Goal: Find specific page/section: Find specific page/section

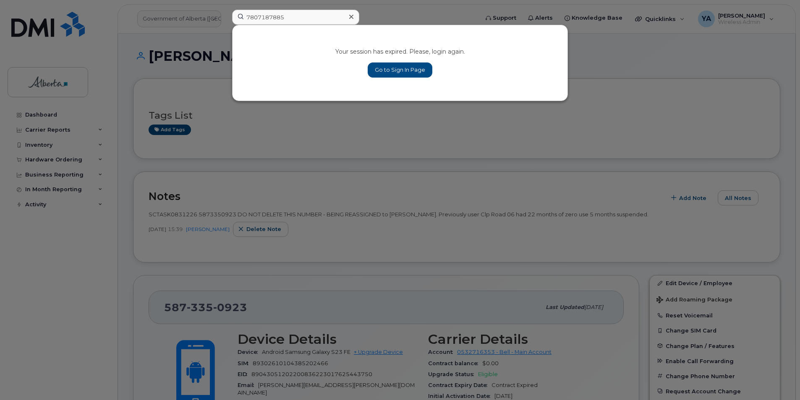
type input "7807187885"
drag, startPoint x: 383, startPoint y: 65, endPoint x: 378, endPoint y: 80, distance: 15.1
click at [383, 65] on link "Go to Sign In Page" at bounding box center [400, 70] width 65 height 15
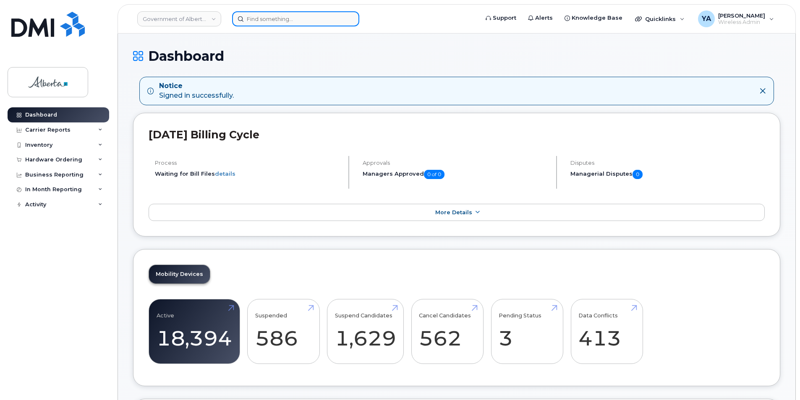
click at [281, 25] on input at bounding box center [295, 18] width 127 height 15
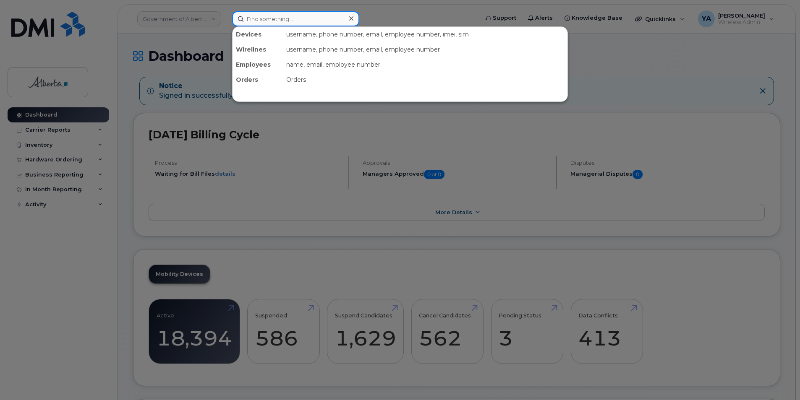
paste input "7807187885"
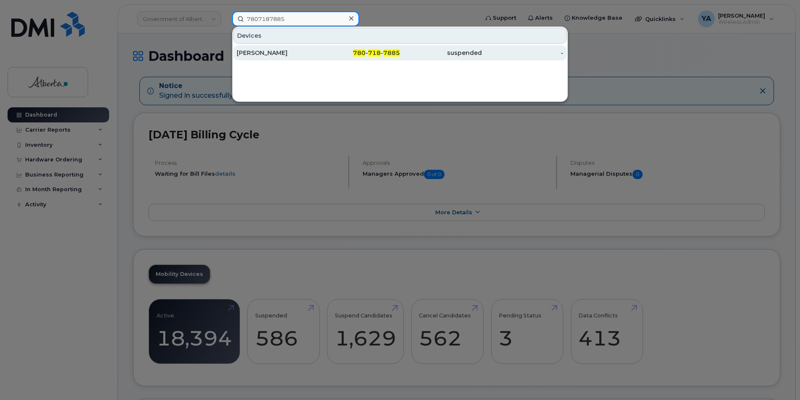
type input "7807187885"
click at [292, 50] on div "Terry D Cox" at bounding box center [278, 53] width 82 height 8
